Goal: Task Accomplishment & Management: Use online tool/utility

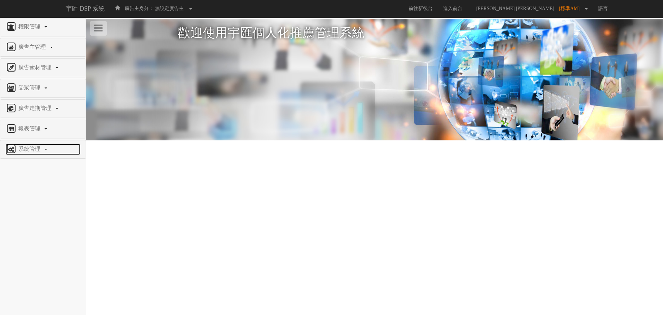
click at [26, 151] on span "系統管理" at bounding box center [30, 149] width 27 height 6
click at [27, 167] on span "廣告驗證設定" at bounding box center [23, 165] width 34 height 5
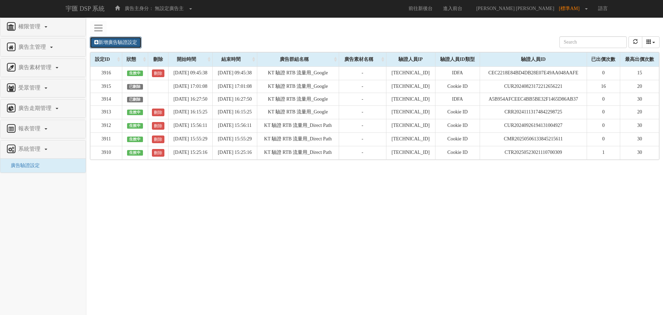
click at [120, 41] on link "新增廣告驗證設定" at bounding box center [116, 43] width 52 height 12
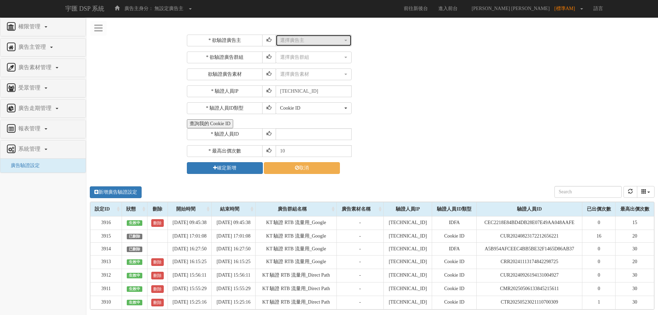
click at [287, 42] on div "選擇廣告主" at bounding box center [311, 40] width 63 height 7
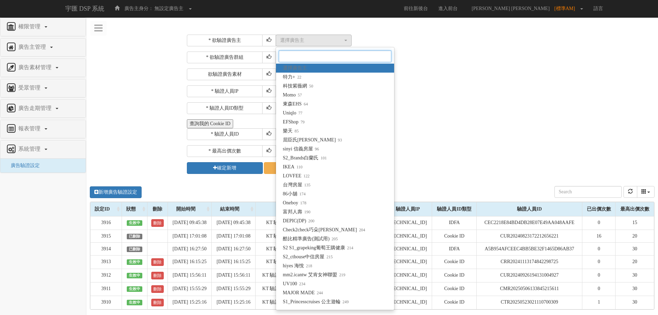
click at [293, 56] on input "Search" at bounding box center [335, 56] width 113 height 12
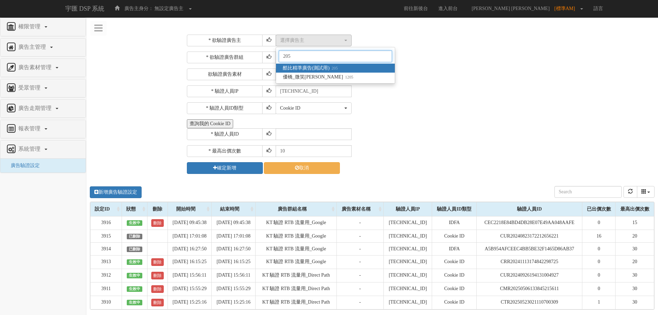
type input "205"
click at [317, 68] on span "酷比精準廣告(測試用) 205" at bounding box center [310, 68] width 55 height 7
select select "205"
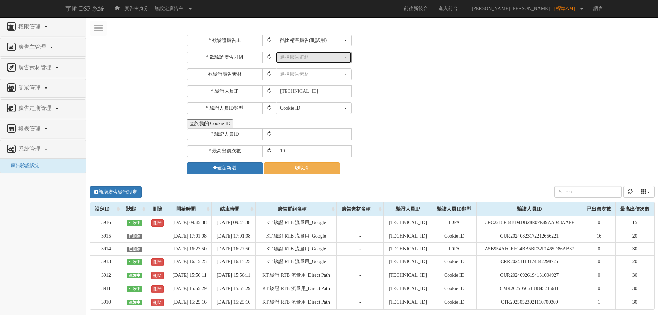
click at [308, 59] on div "選擇廣告群組" at bounding box center [311, 57] width 63 height 7
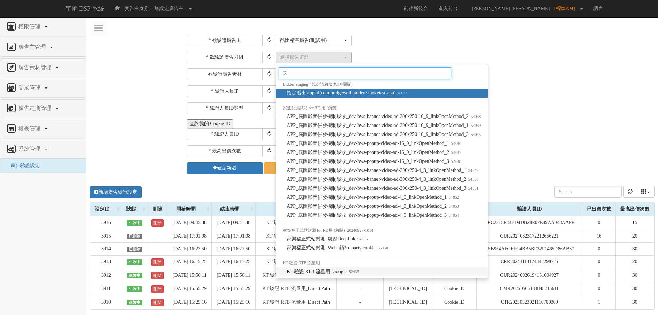
type input "K"
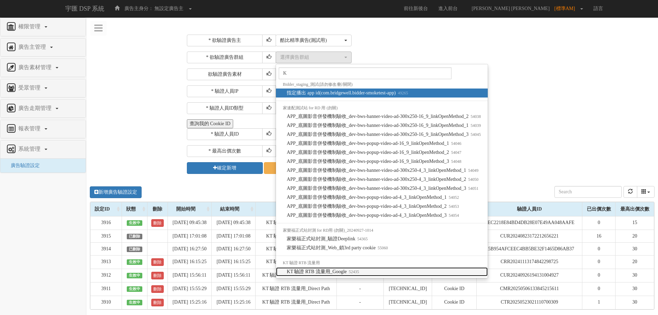
click at [359, 272] on small "52435" at bounding box center [353, 271] width 12 height 5
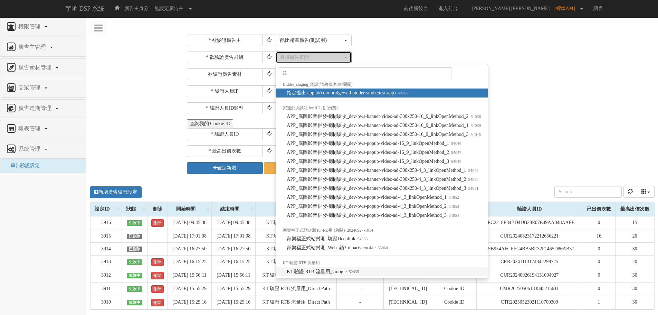
select select "52435"
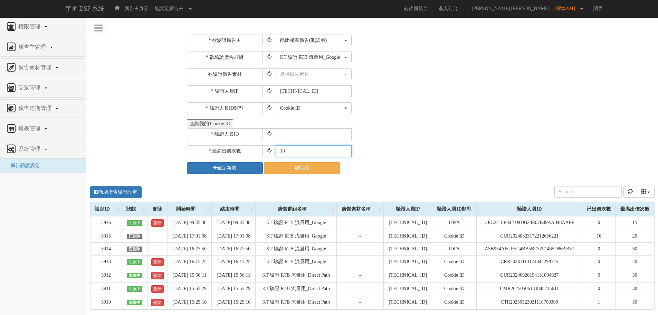
drag, startPoint x: 291, startPoint y: 150, endPoint x: 247, endPoint y: 142, distance: 44.8
click at [247, 142] on div "* 欲驗證廣告主 選擇廣告主 特力+ 科技紫薇網 Momo 東森EHS Uniqlo EFShop 樂天 屈臣氏Watsons sinyi 信義房屋 S2_B…" at bounding box center [420, 104] width 466 height 139
type input "20"
click at [283, 135] on input "text" at bounding box center [314, 134] width 76 height 12
type input "CRR20241113174842298725"
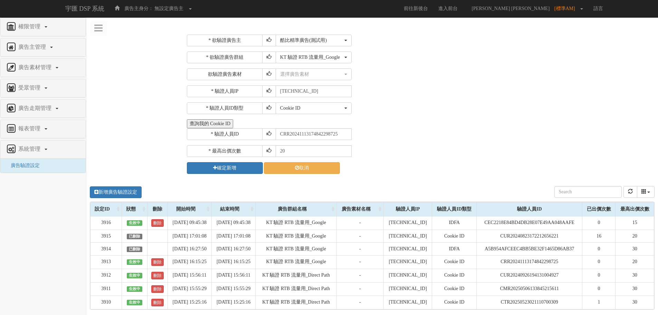
click at [215, 125] on button "查詢我的 Cookie ID" at bounding box center [210, 123] width 46 height 9
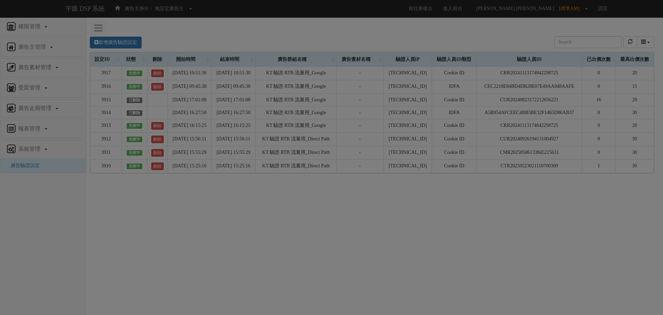
click at [217, 44] on div "Loading" at bounding box center [331, 157] width 663 height 315
click at [122, 44] on div "Loading" at bounding box center [331, 157] width 663 height 315
click at [409, 265] on div "Loading" at bounding box center [331, 157] width 663 height 315
click at [183, 33] on div "Loading" at bounding box center [331, 157] width 663 height 315
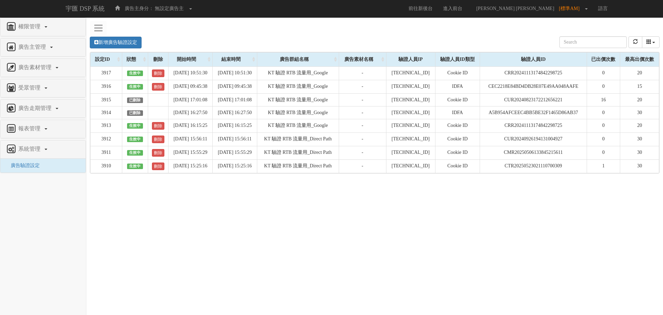
click at [398, 244] on html "宇匯 DSP 系統 廣告主身分： 無設定廣告主 無設定廣告主 [001] CoreTeam測試用1 [002] CoreTeam測試用2-LineApp [0…" at bounding box center [331, 122] width 663 height 244
